Goal: Navigation & Orientation: Find specific page/section

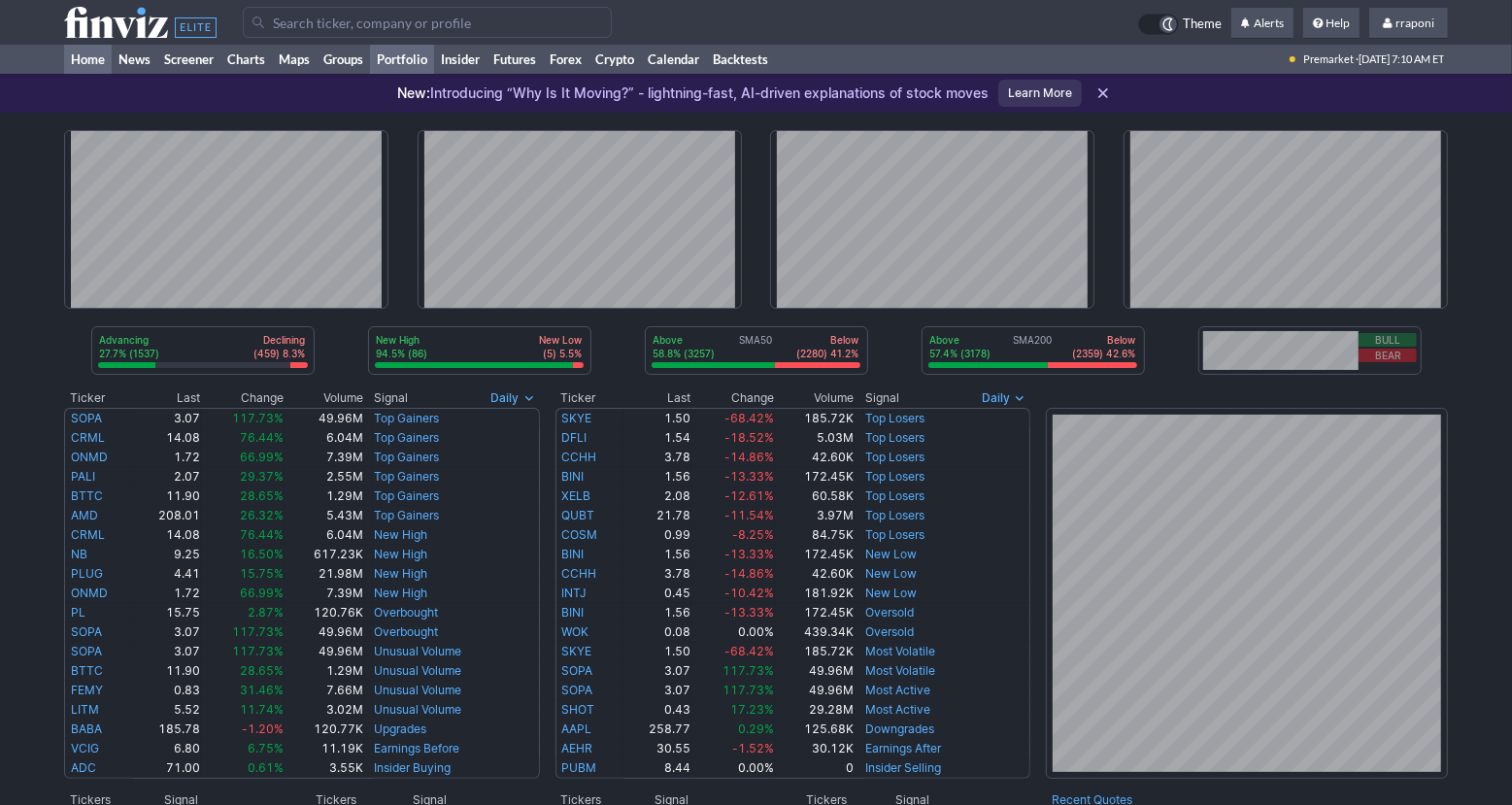
click at [424, 57] on link "Portfolio" at bounding box center [402, 60] width 64 height 29
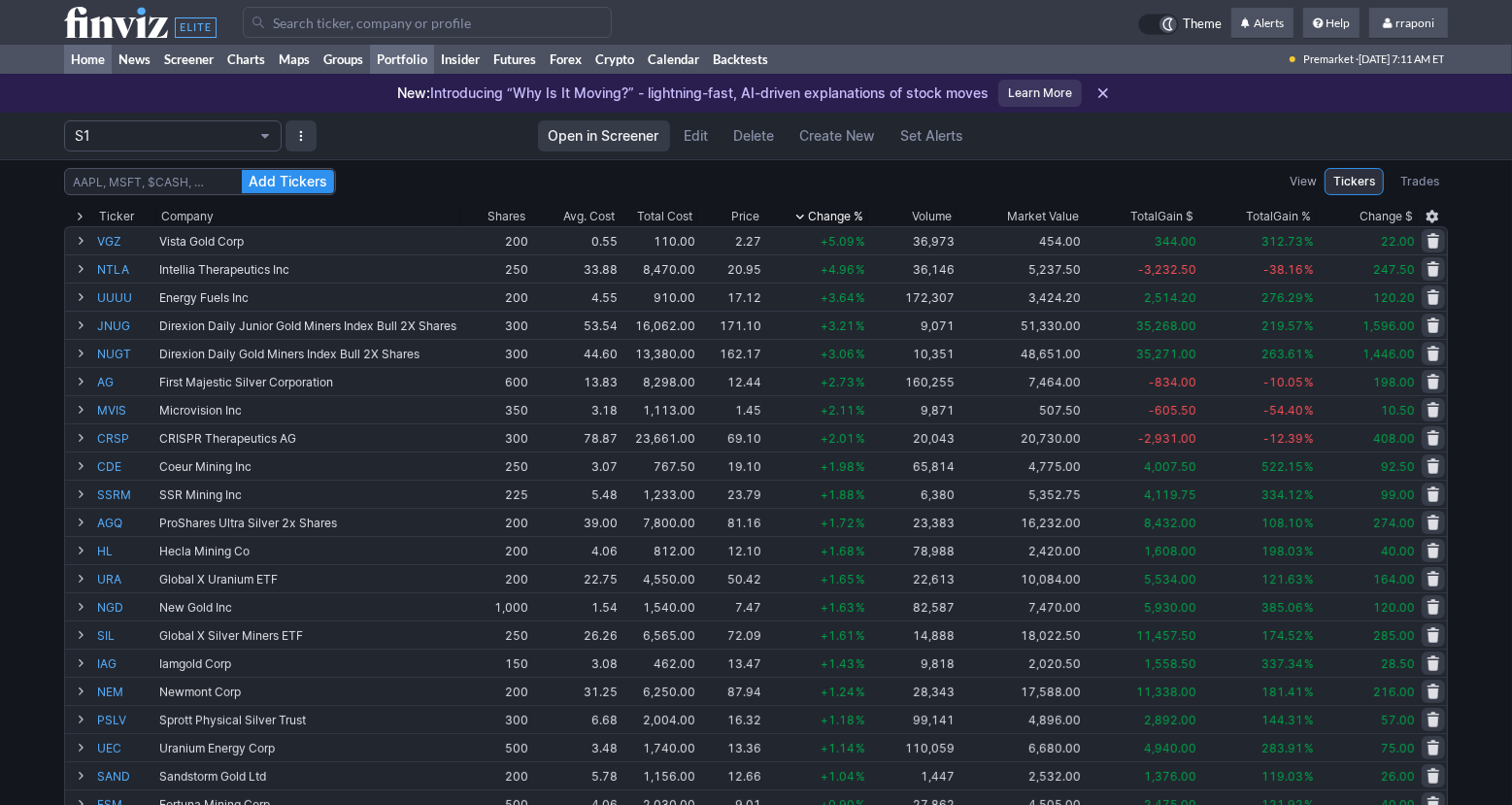
click at [93, 61] on link "Home" at bounding box center [87, 60] width 48 height 29
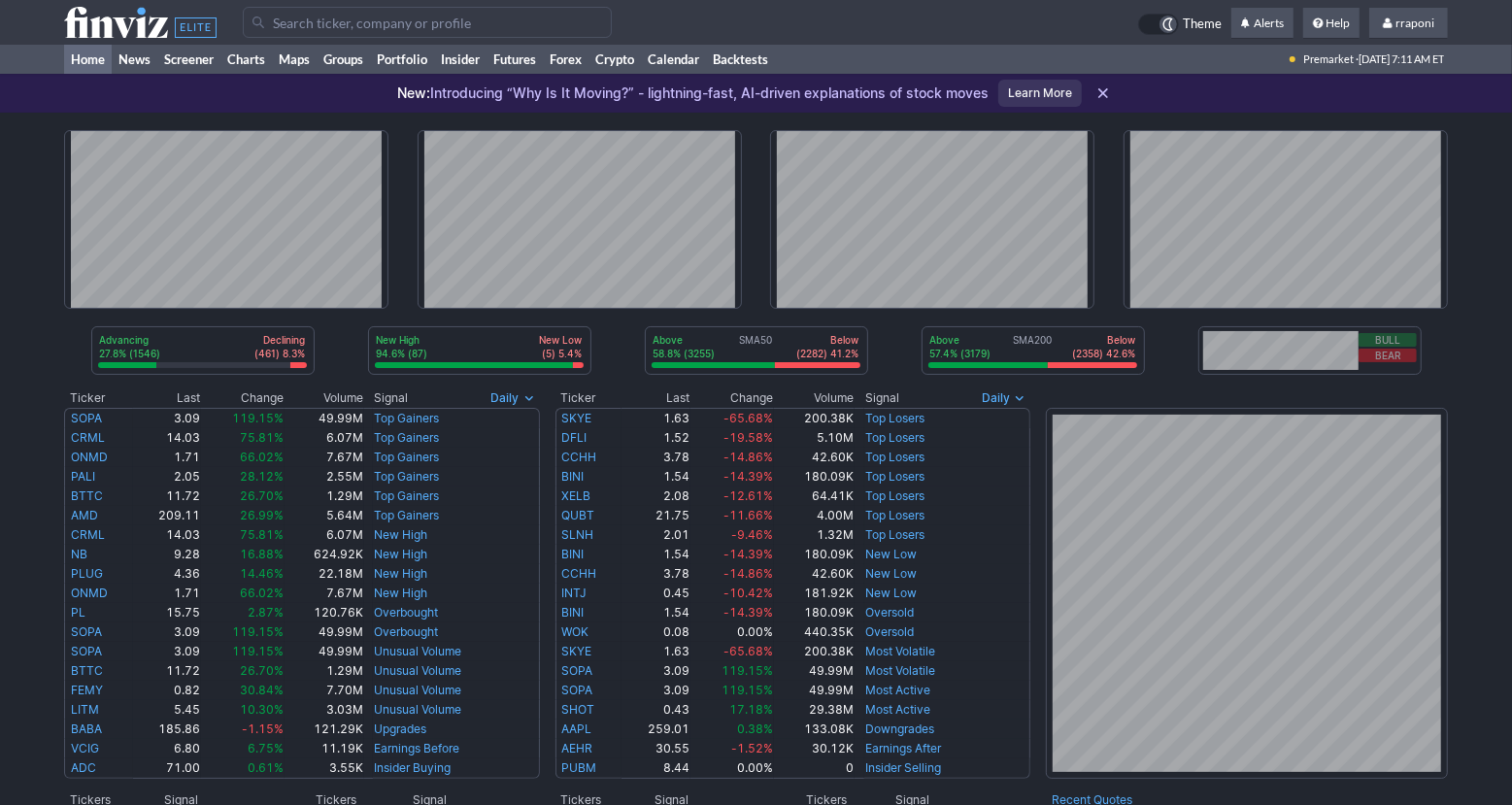
scroll to position [367, 0]
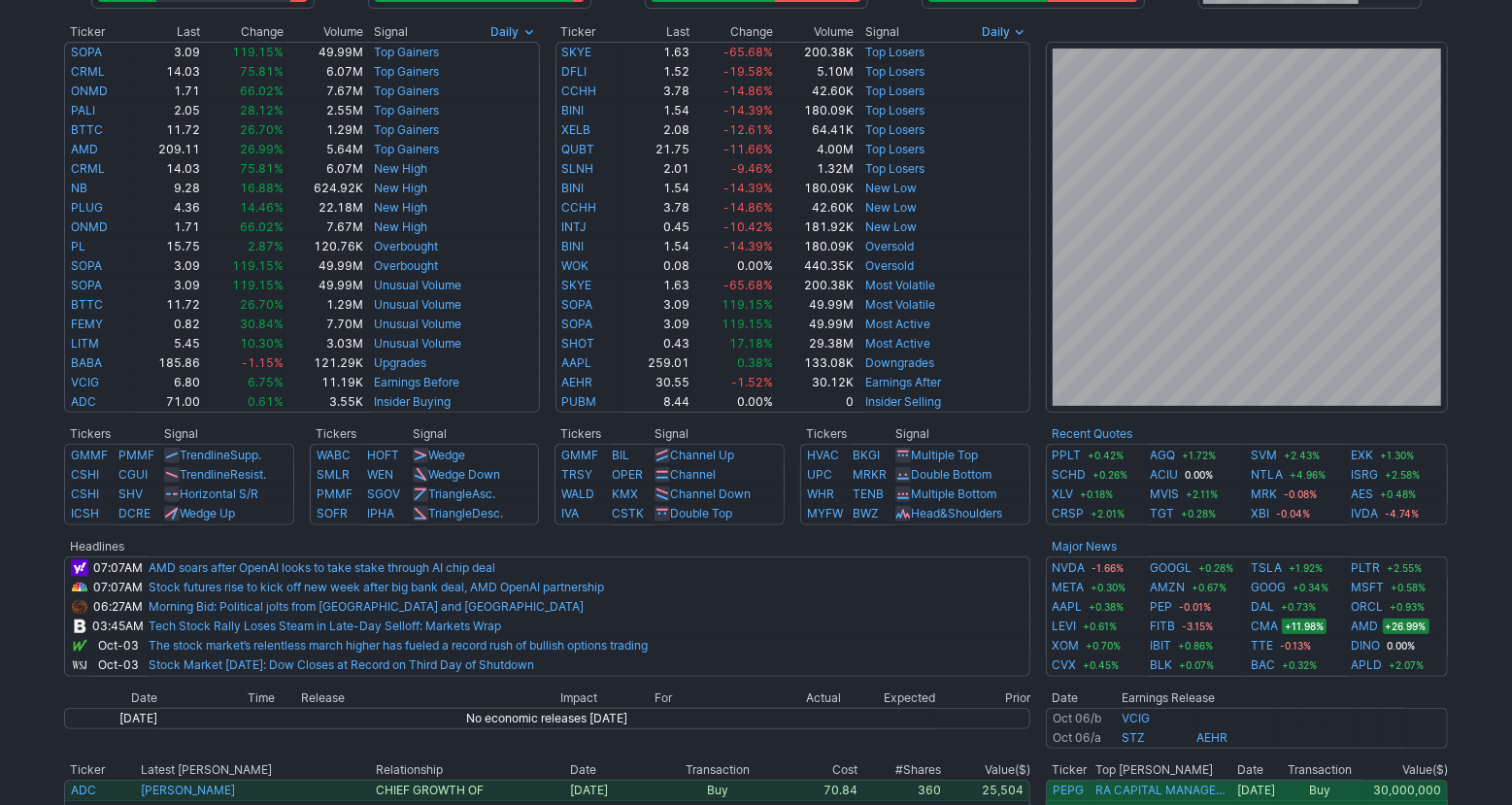
click at [1034, 587] on td at bounding box center [1038, 551] width 16 height 253
click at [1483, 565] on div "Advancing 27.8% (1546) Declining (461) 8.3% New High 94.6% (87) New Low (5) 5.4…" at bounding box center [756, 410] width 1512 height 1328
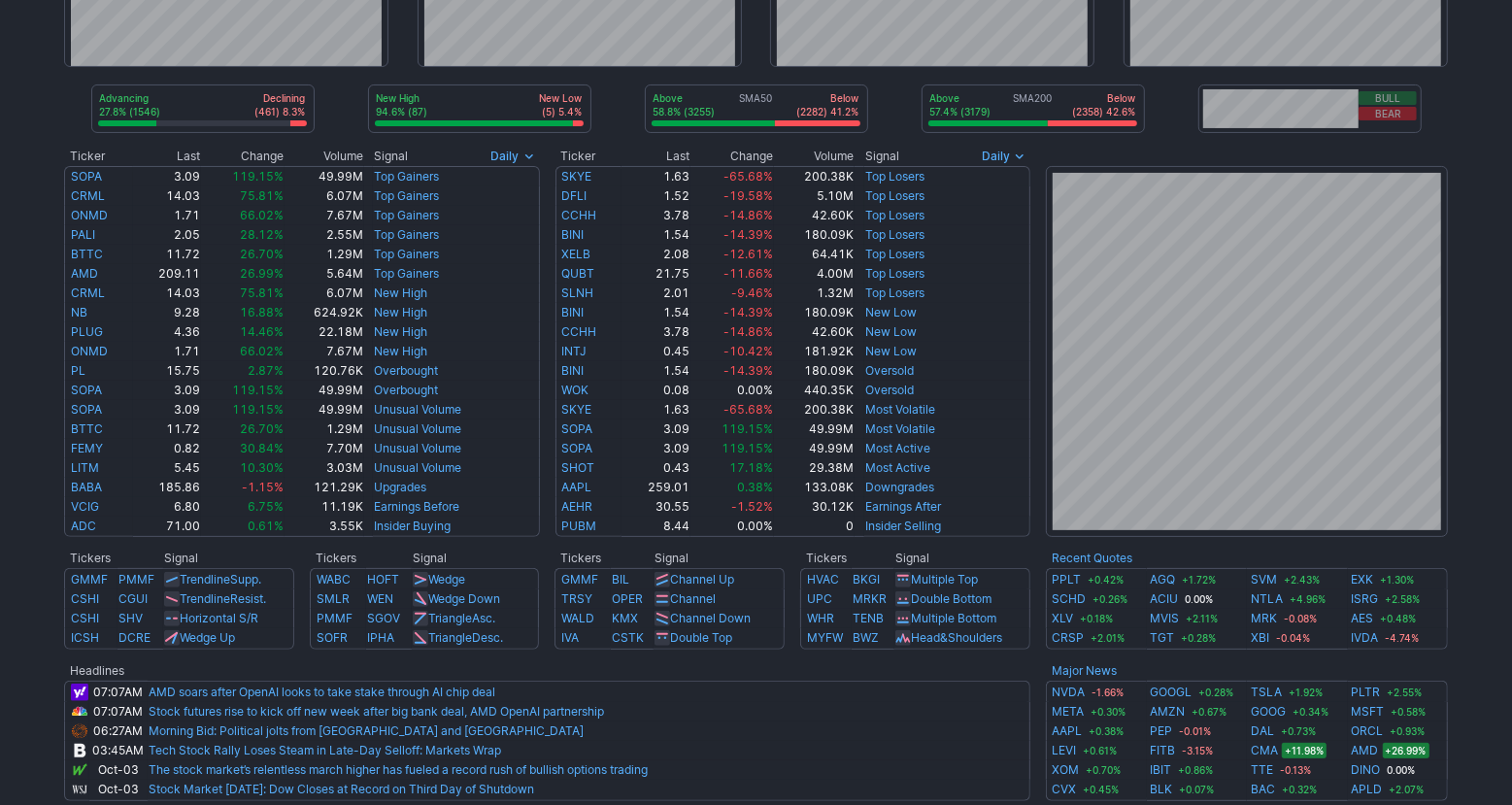
scroll to position [0, 0]
